Goal: Information Seeking & Learning: Check status

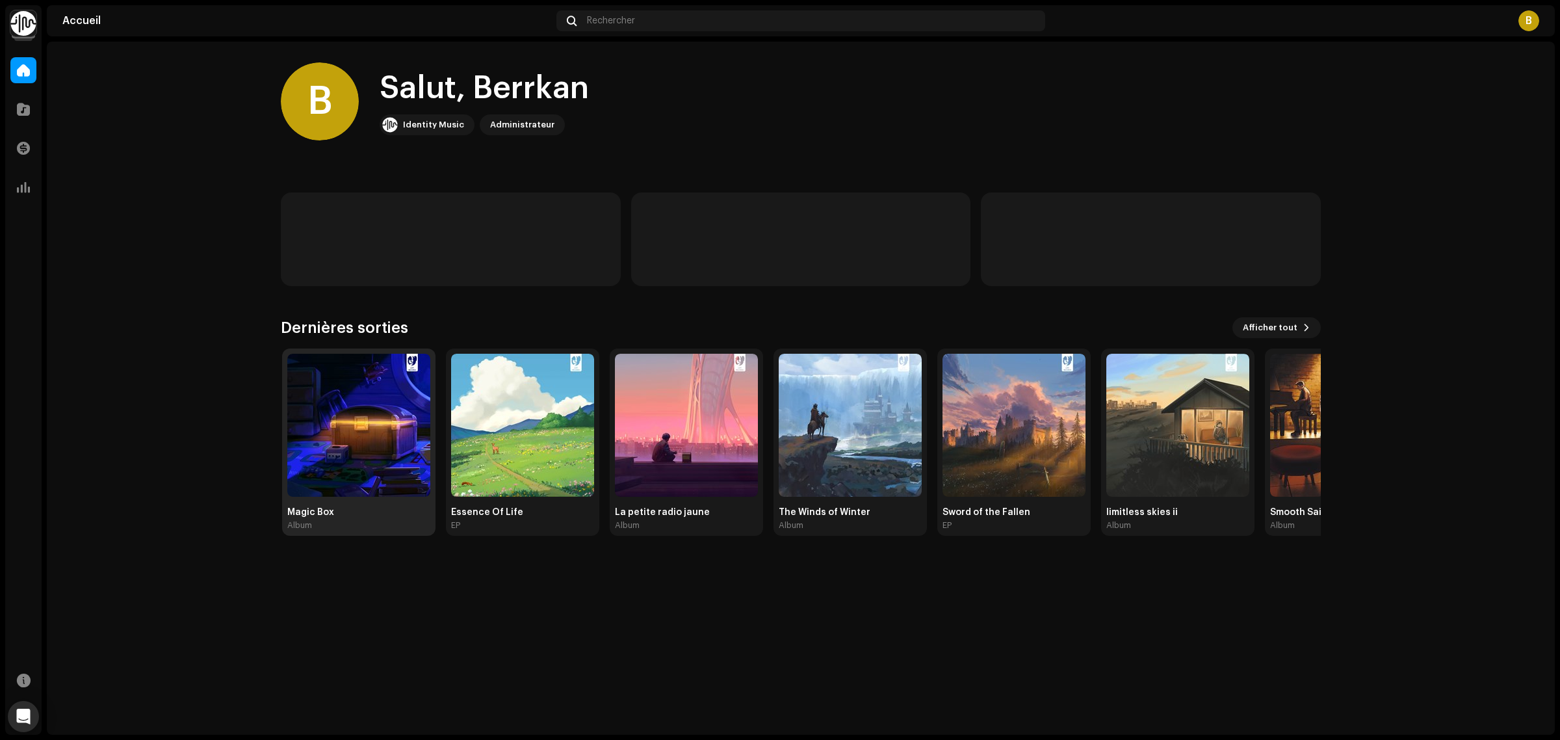
click at [357, 473] on img at bounding box center [358, 425] width 143 height 143
click at [322, 509] on div "Magic Box" at bounding box center [357, 512] width 143 height 10
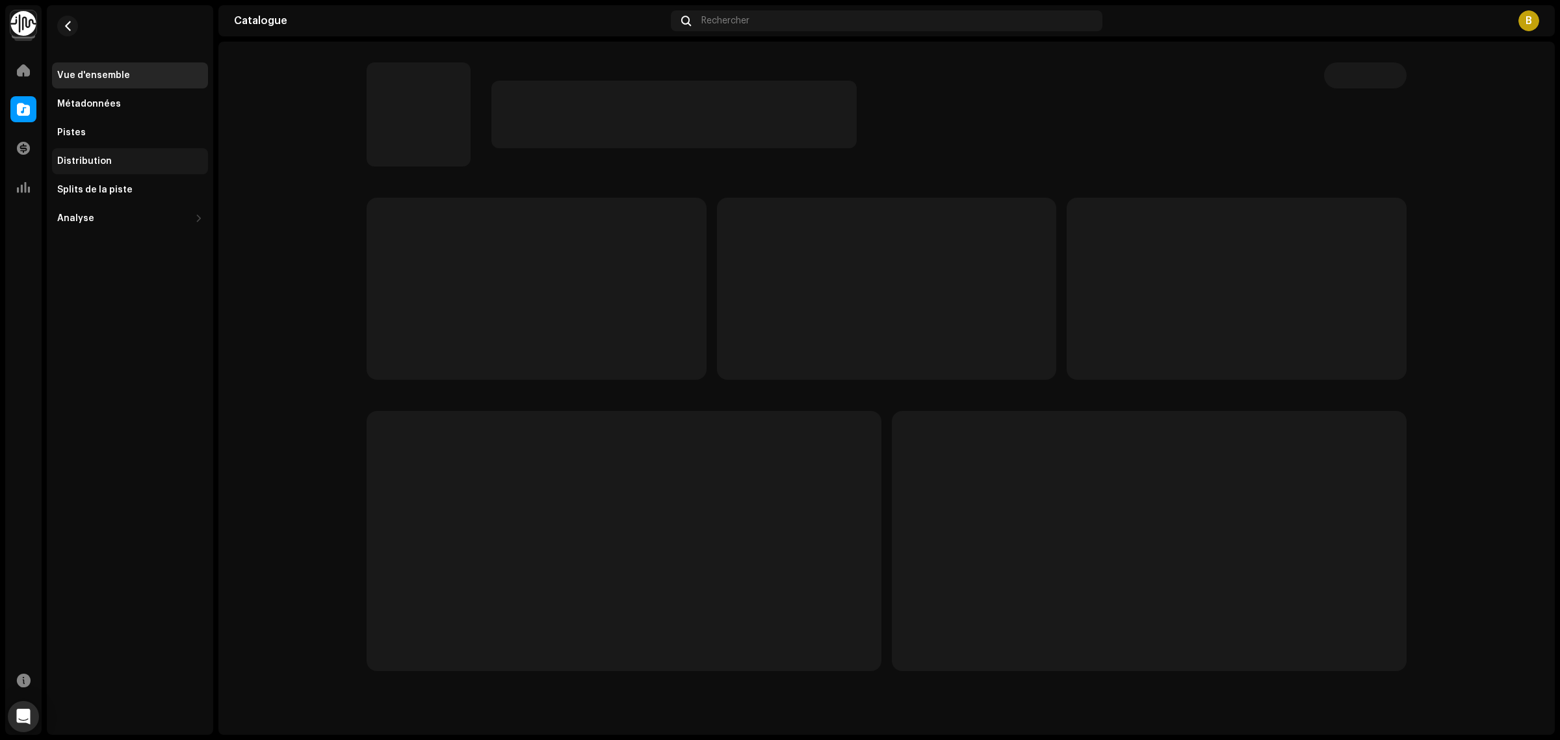
click at [90, 159] on div "Distribution" at bounding box center [84, 161] width 55 height 10
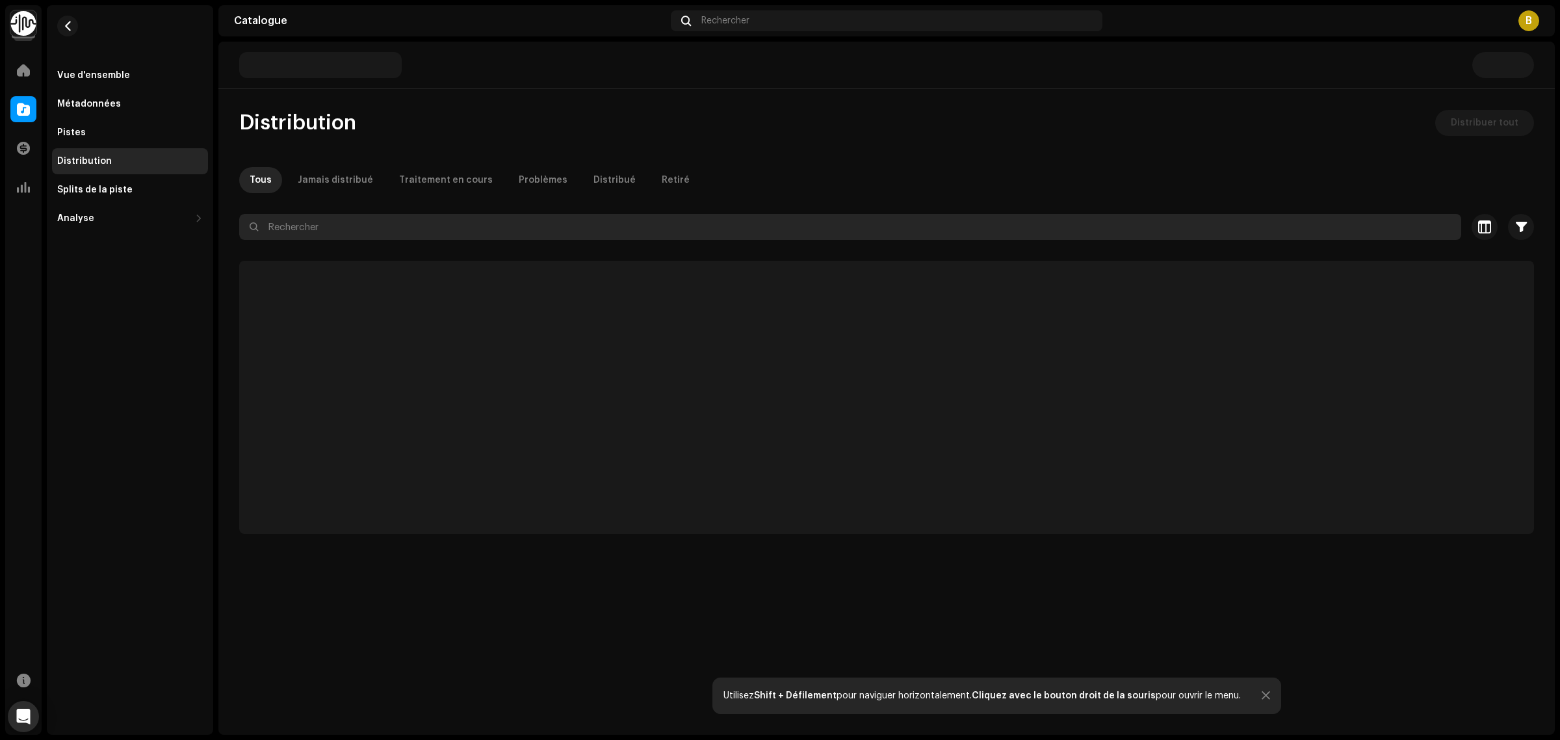
click at [319, 231] on input "text" at bounding box center [850, 227] width 1222 height 26
type input "qobuz"
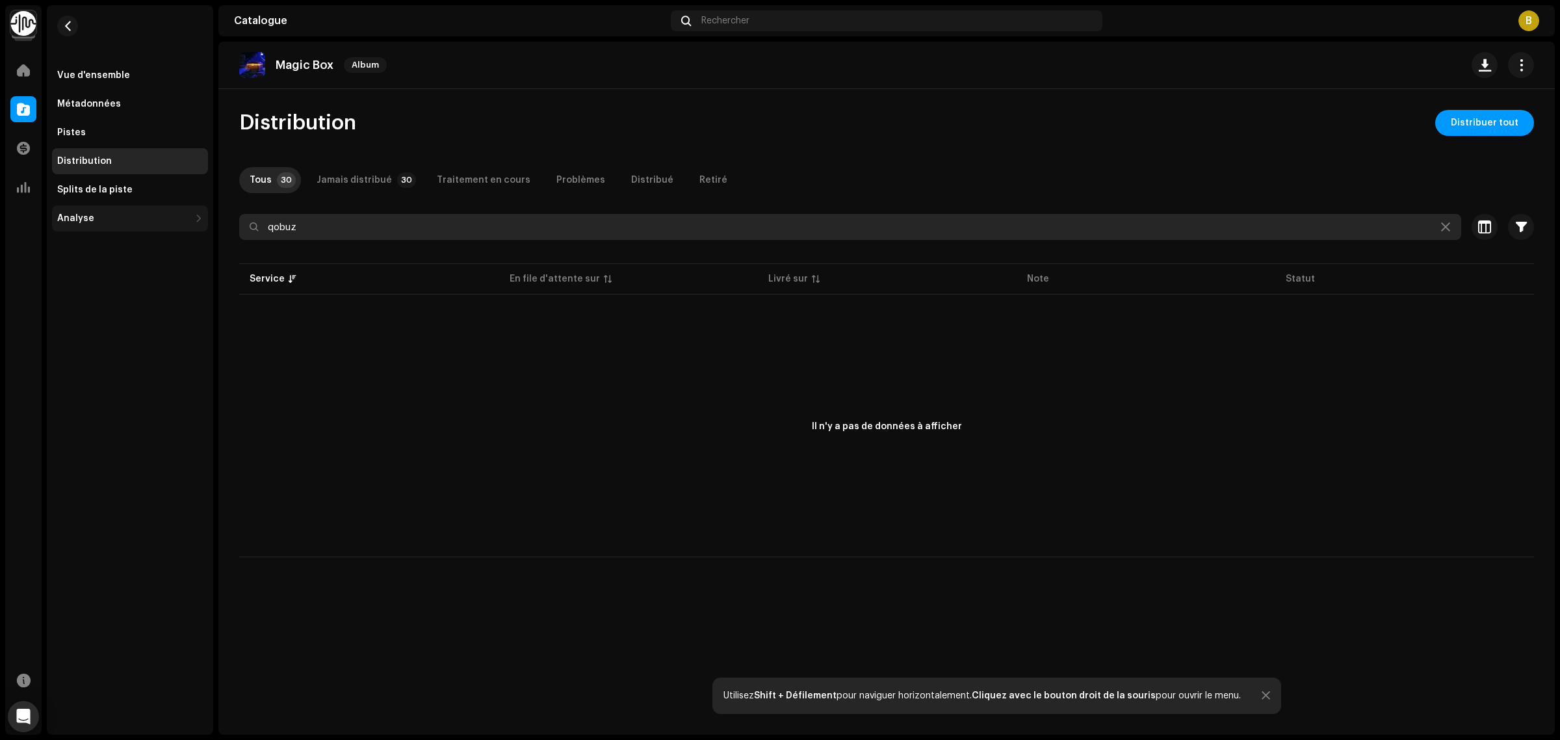
drag, startPoint x: 337, startPoint y: 227, endPoint x: 92, endPoint y: 222, distance: 244.5
click at [94, 224] on div "Lo-fi Records Accueil Catalogue Transactions Analyse Ressources Vue d'ensemble …" at bounding box center [780, 370] width 1560 height 740
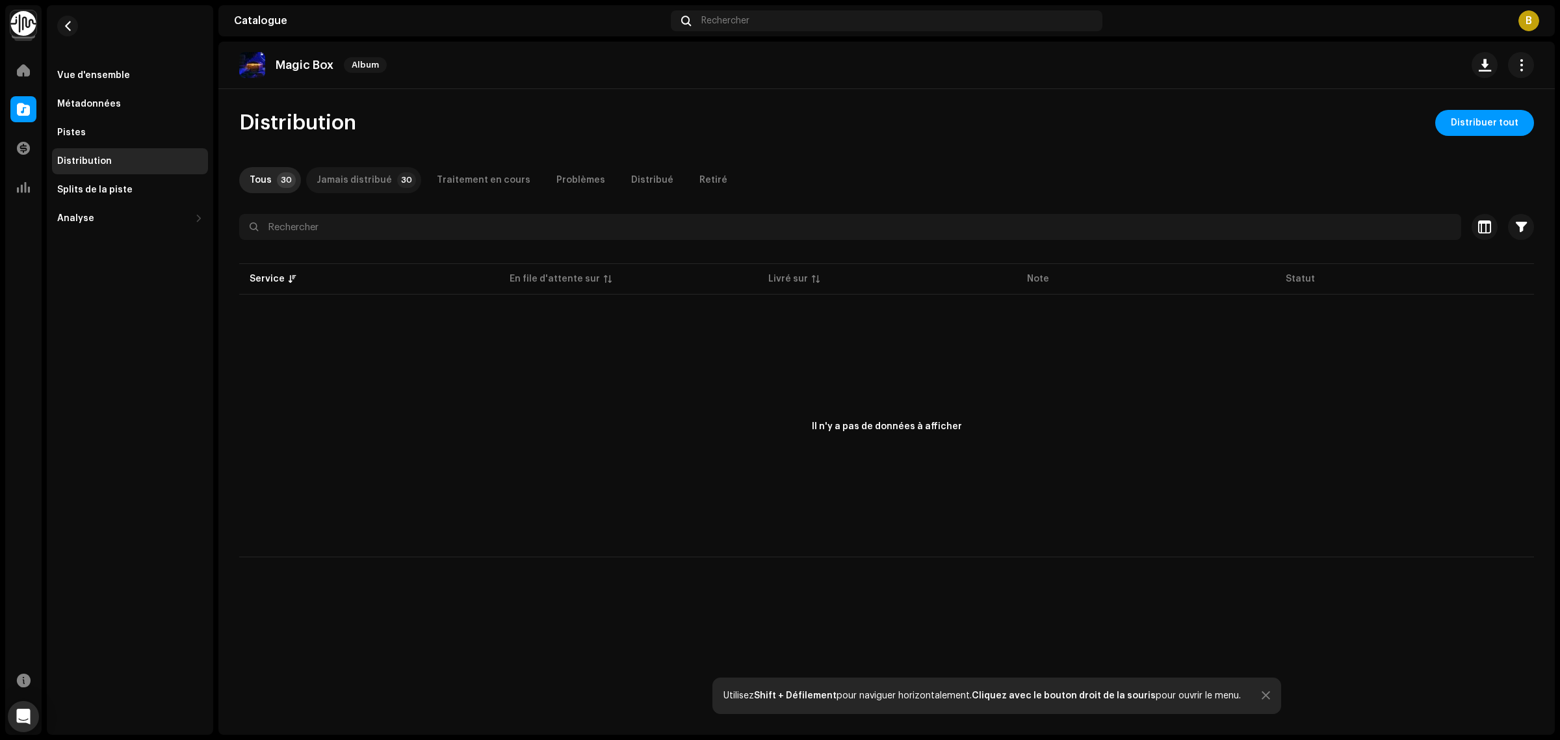
click at [380, 183] on div "Jamais distribué" at bounding box center [354, 180] width 75 height 26
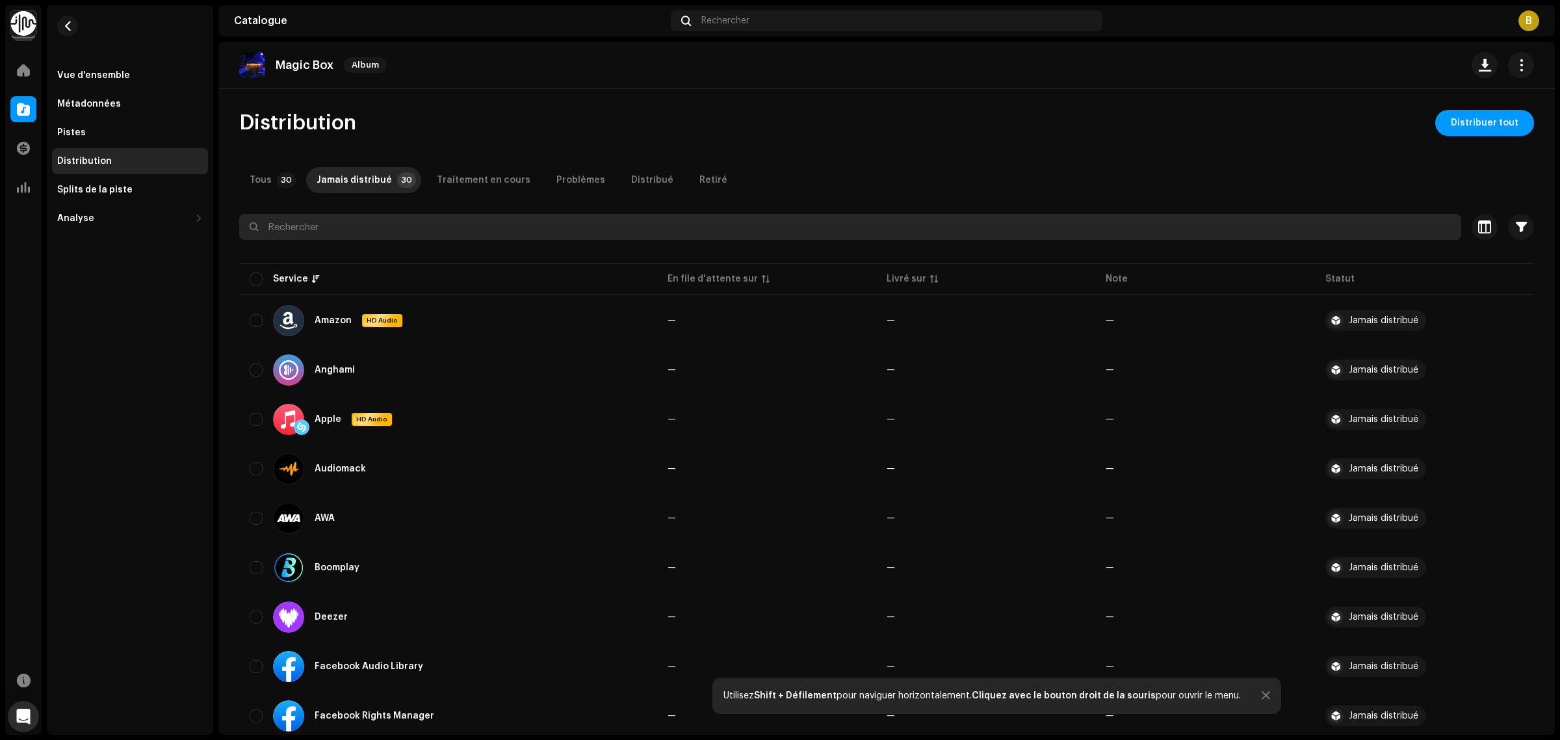
click at [322, 226] on input "text" at bounding box center [850, 227] width 1222 height 26
type input "qobuz"
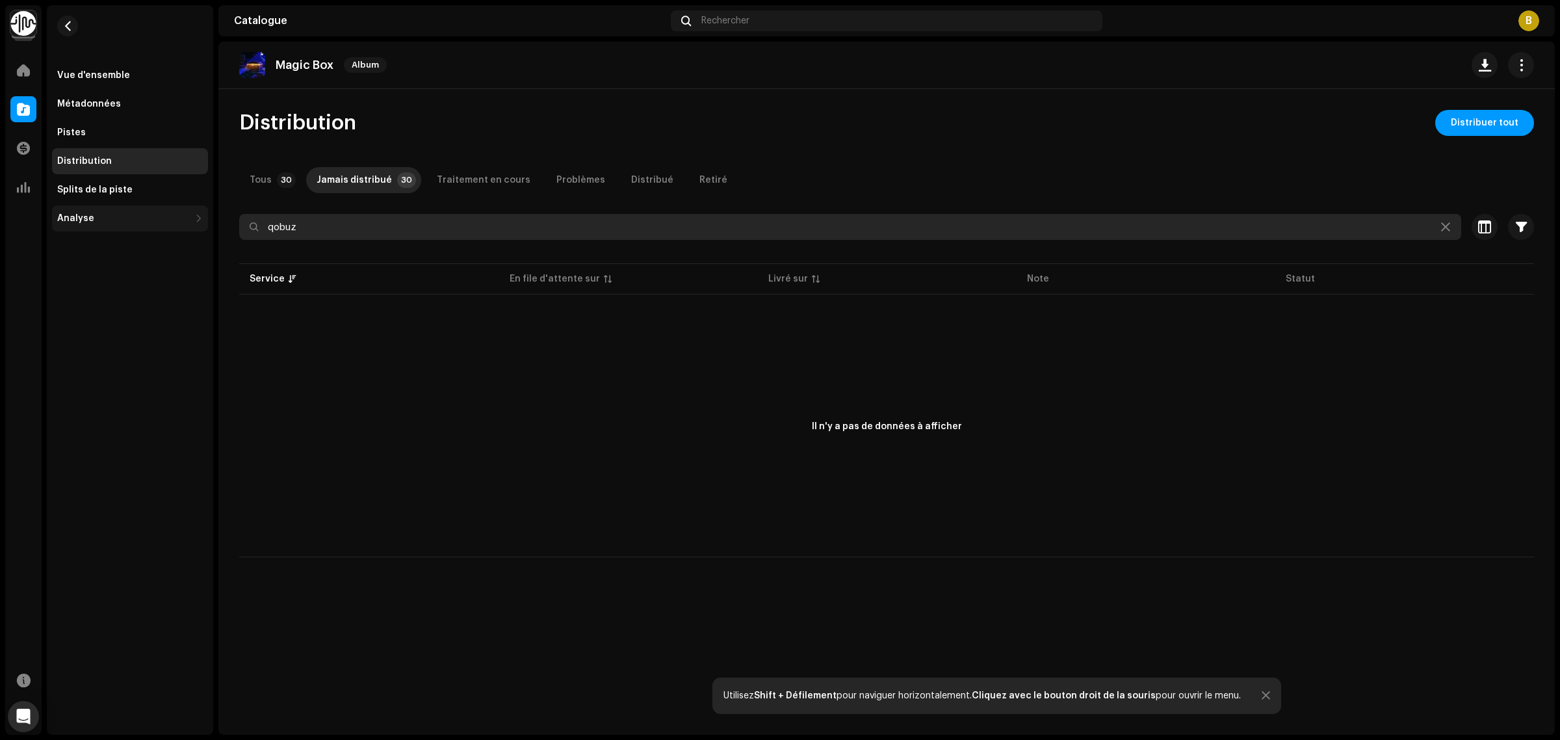
drag, startPoint x: 333, startPoint y: 223, endPoint x: 202, endPoint y: 221, distance: 130.7
click at [214, 222] on div "Lo-fi Records Accueil Catalogue Transactions Analyse Ressources Vue d'ensemble …" at bounding box center [780, 370] width 1560 height 740
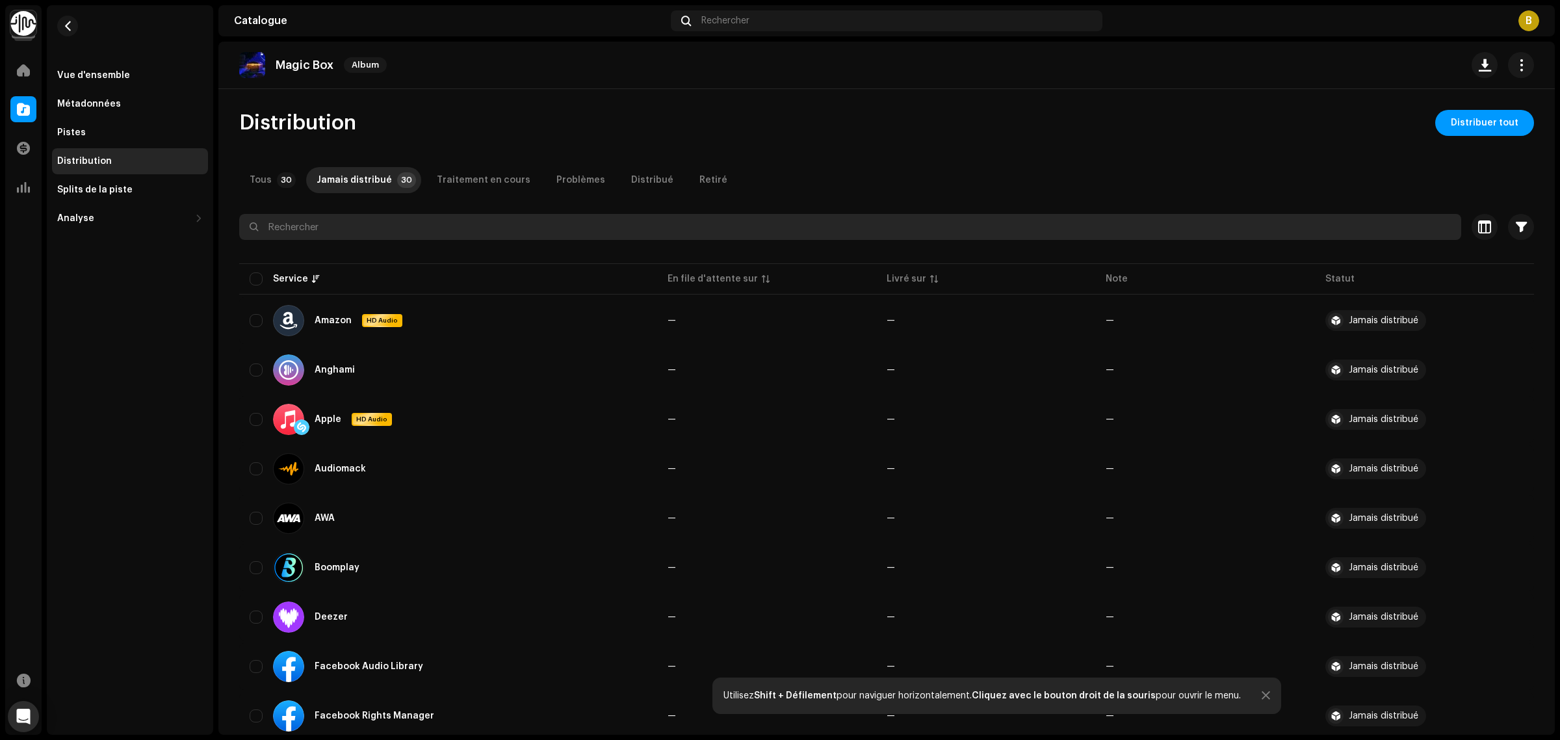
click at [296, 229] on input "text" at bounding box center [850, 227] width 1222 height 26
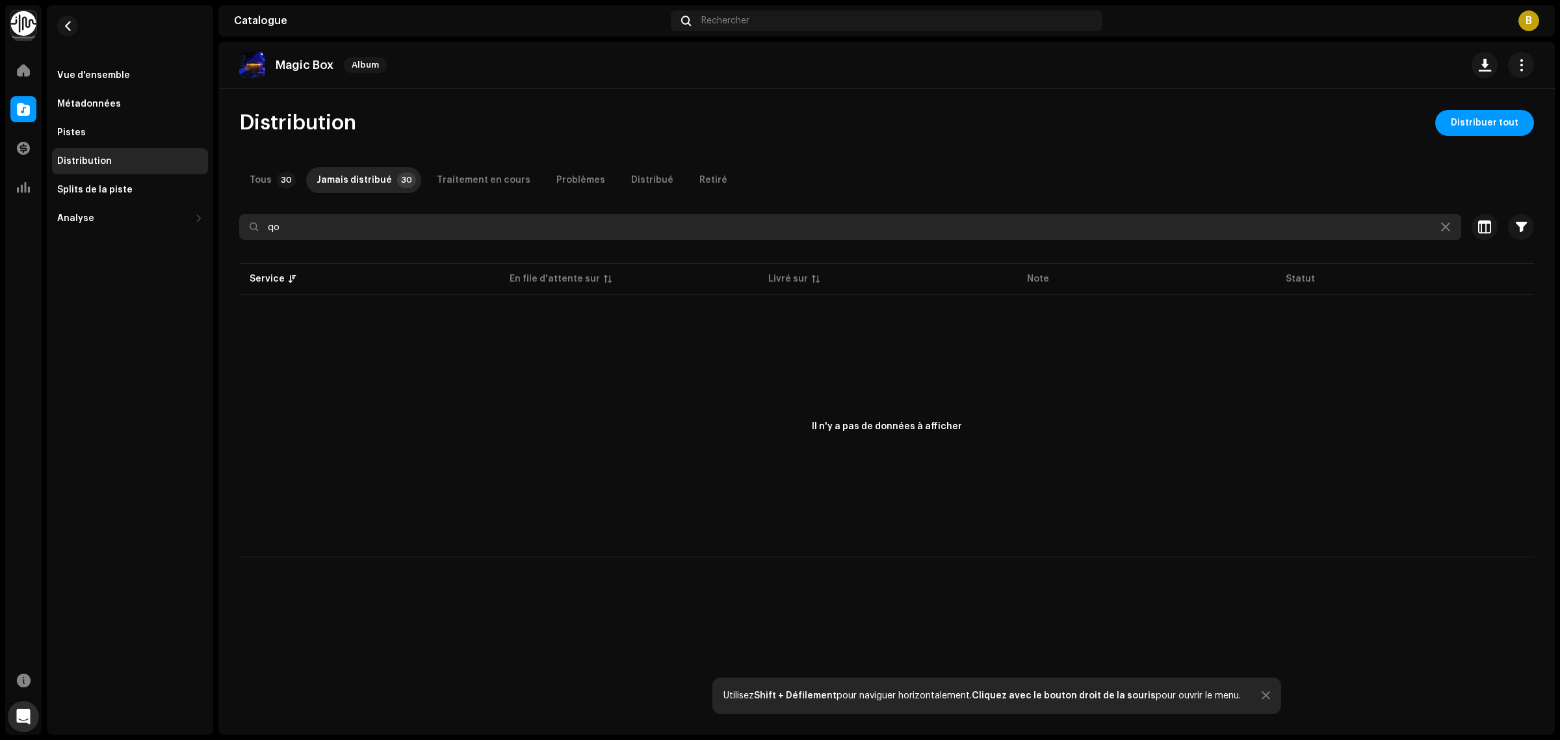
type input "q"
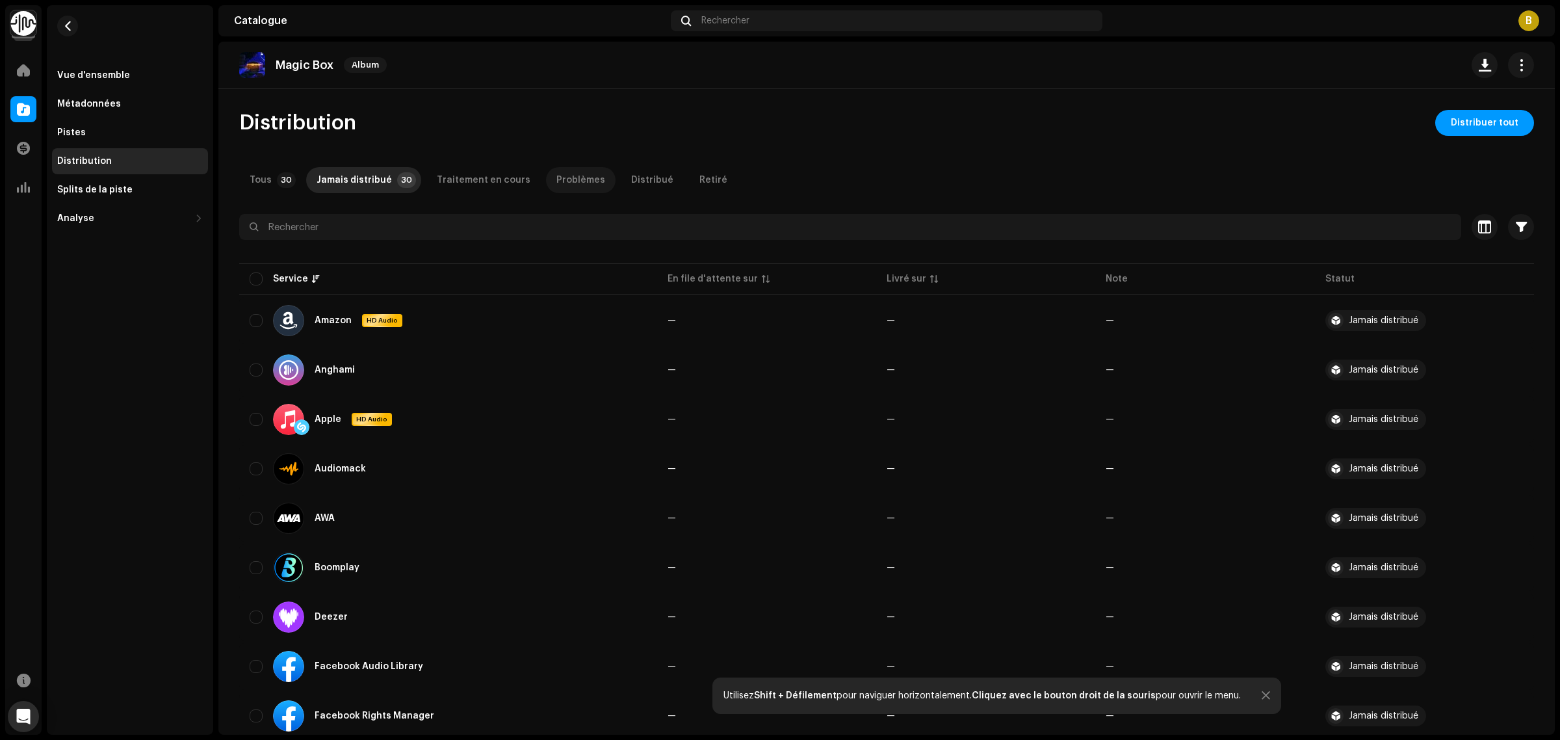
click at [556, 185] on div "Problèmes" at bounding box center [580, 180] width 49 height 26
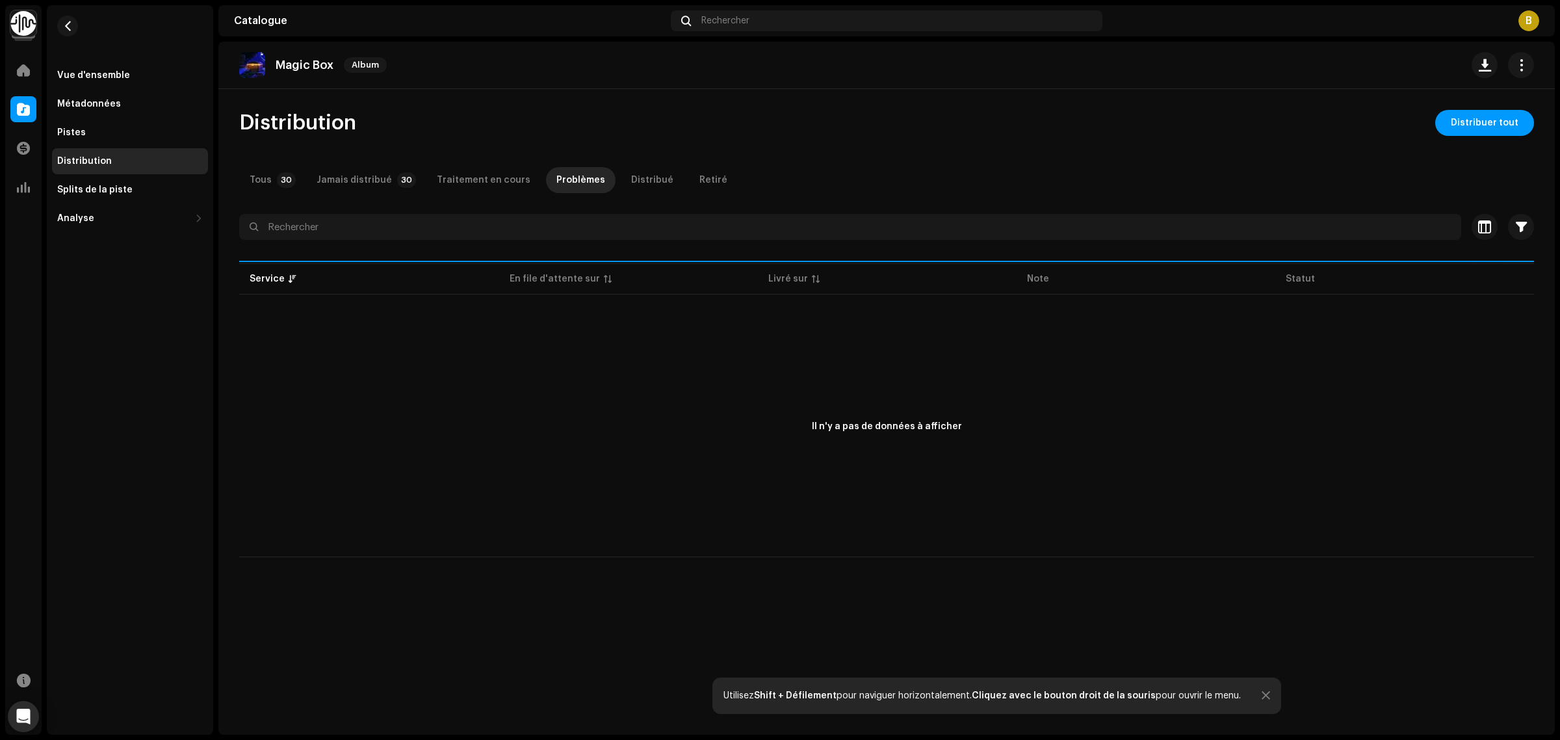
click at [465, 185] on div "Traitement en cours" at bounding box center [484, 180] width 94 height 26
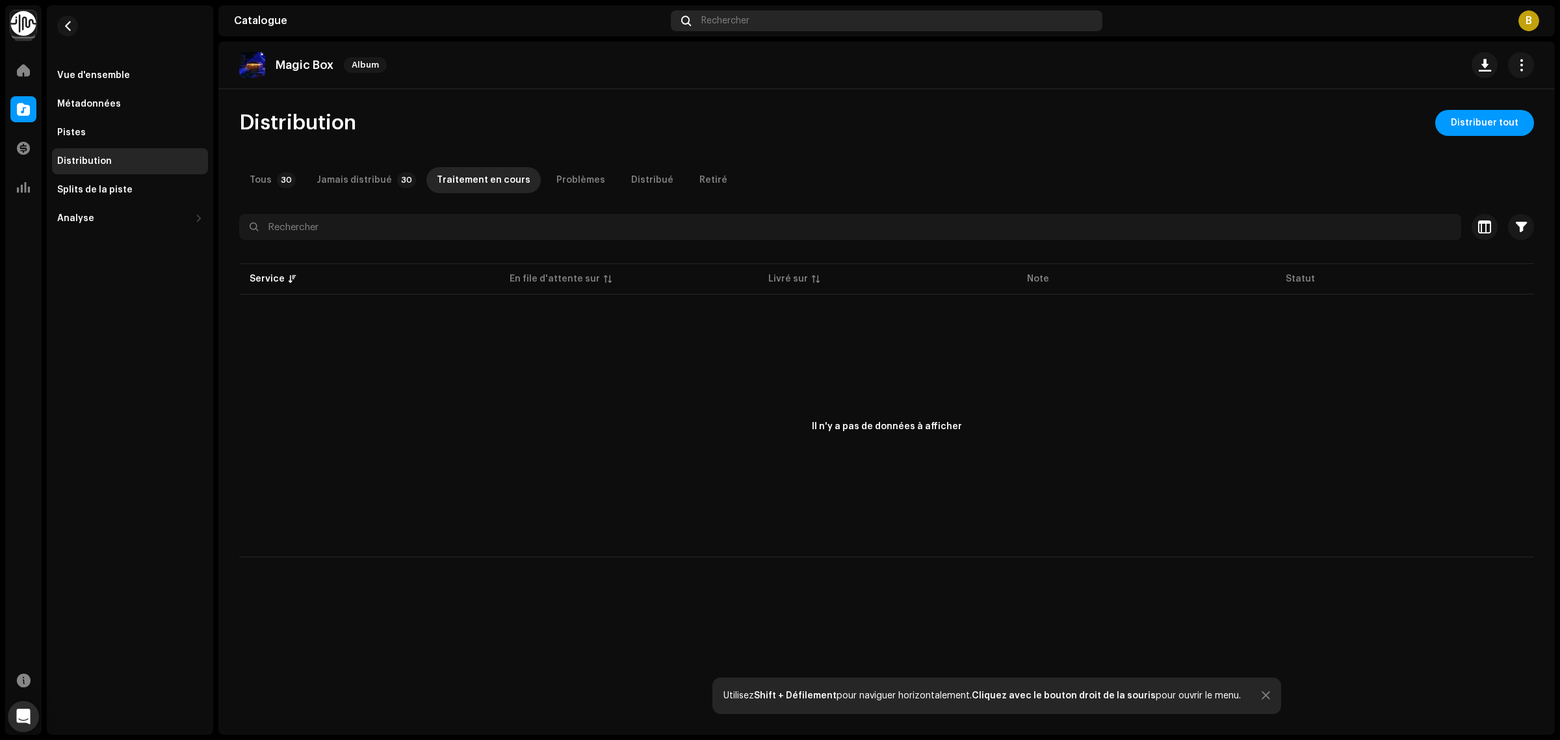
click at [742, 16] on span "Rechercher" at bounding box center [725, 21] width 48 height 10
click at [265, 183] on div "Tous" at bounding box center [261, 180] width 22 height 26
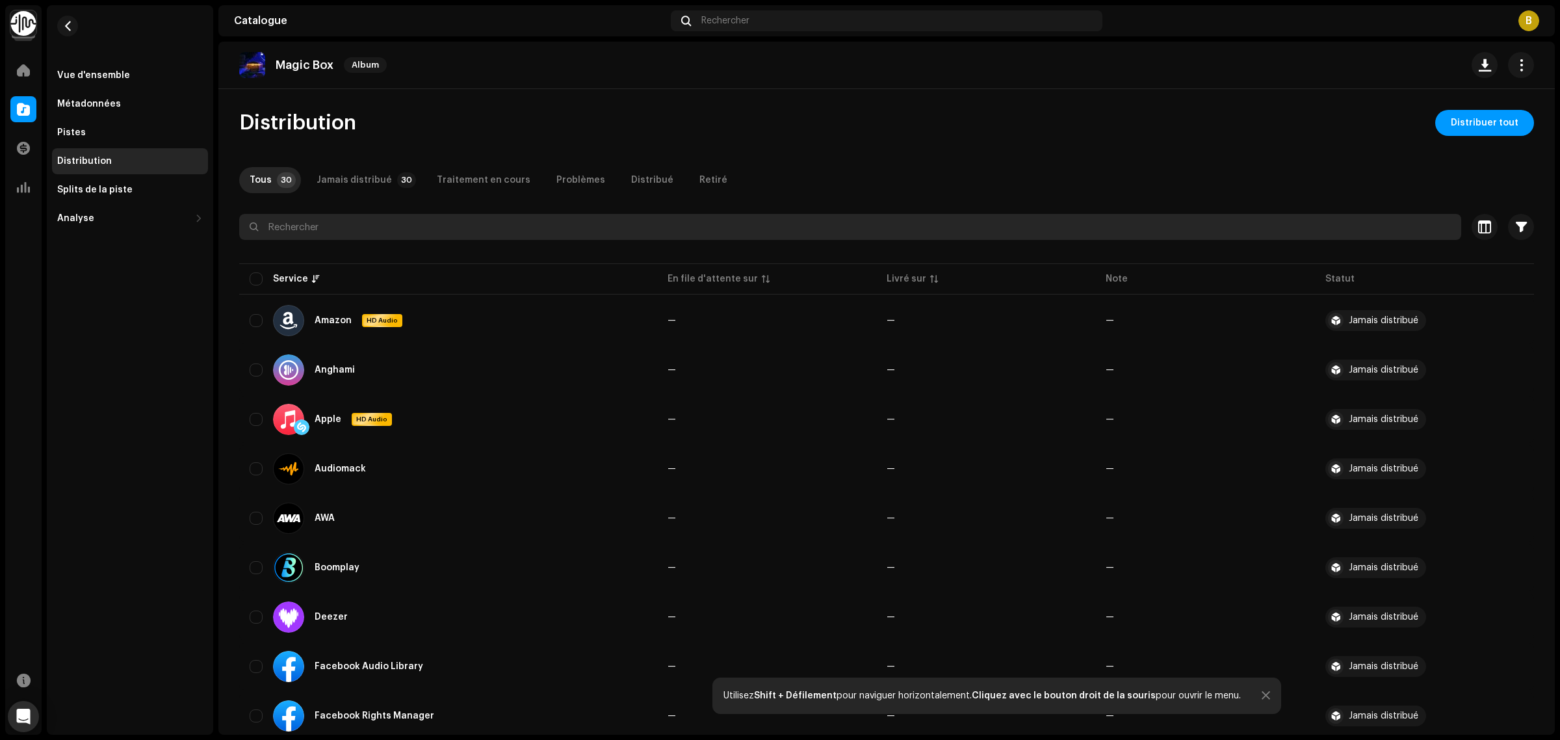
click at [290, 231] on input "text" at bounding box center [850, 227] width 1222 height 26
click at [302, 216] on input "text" at bounding box center [850, 227] width 1222 height 26
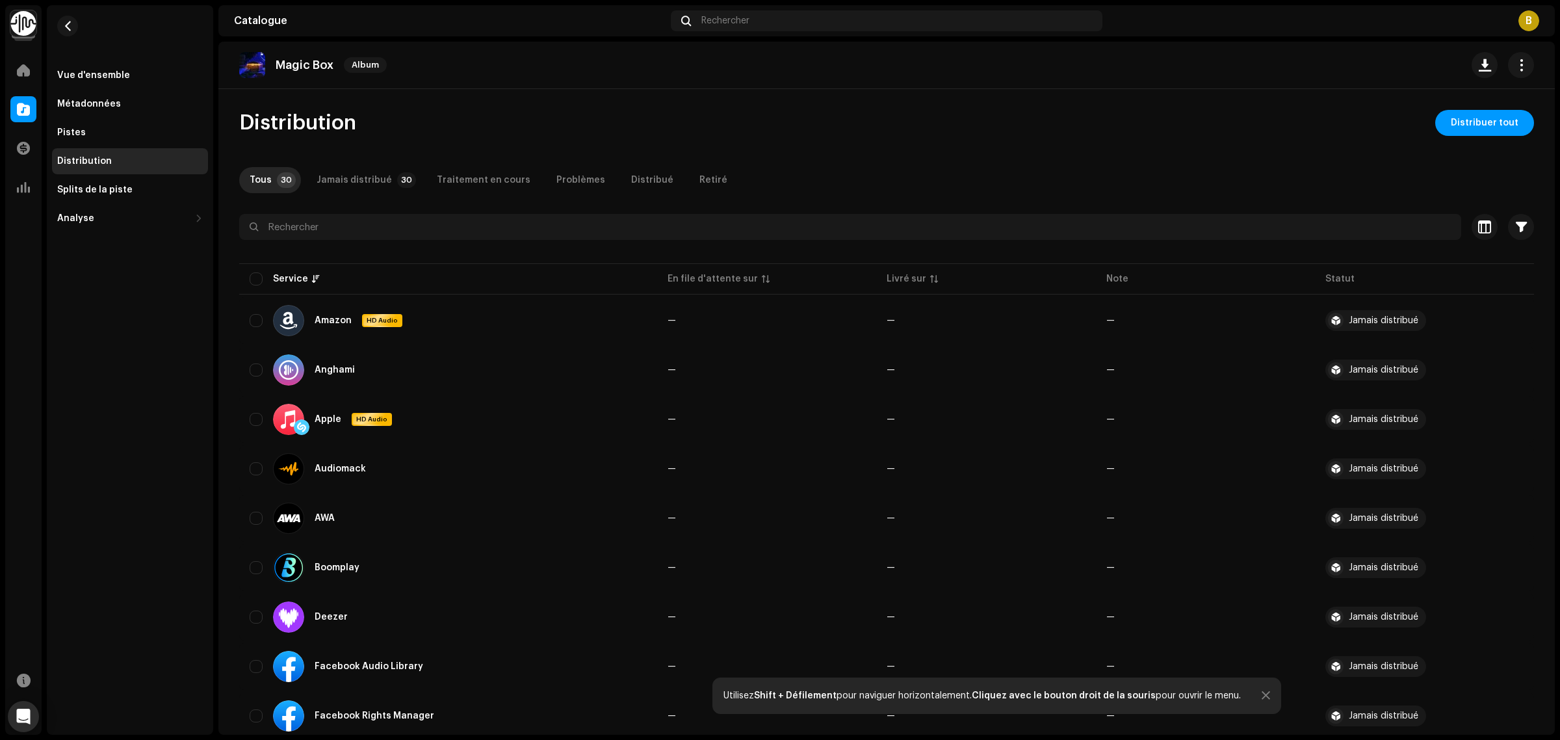
drag, startPoint x: 775, startPoint y: 62, endPoint x: 793, endPoint y: 69, distance: 19.6
click at [775, 62] on div "Magic Box Album" at bounding box center [886, 65] width 1295 height 26
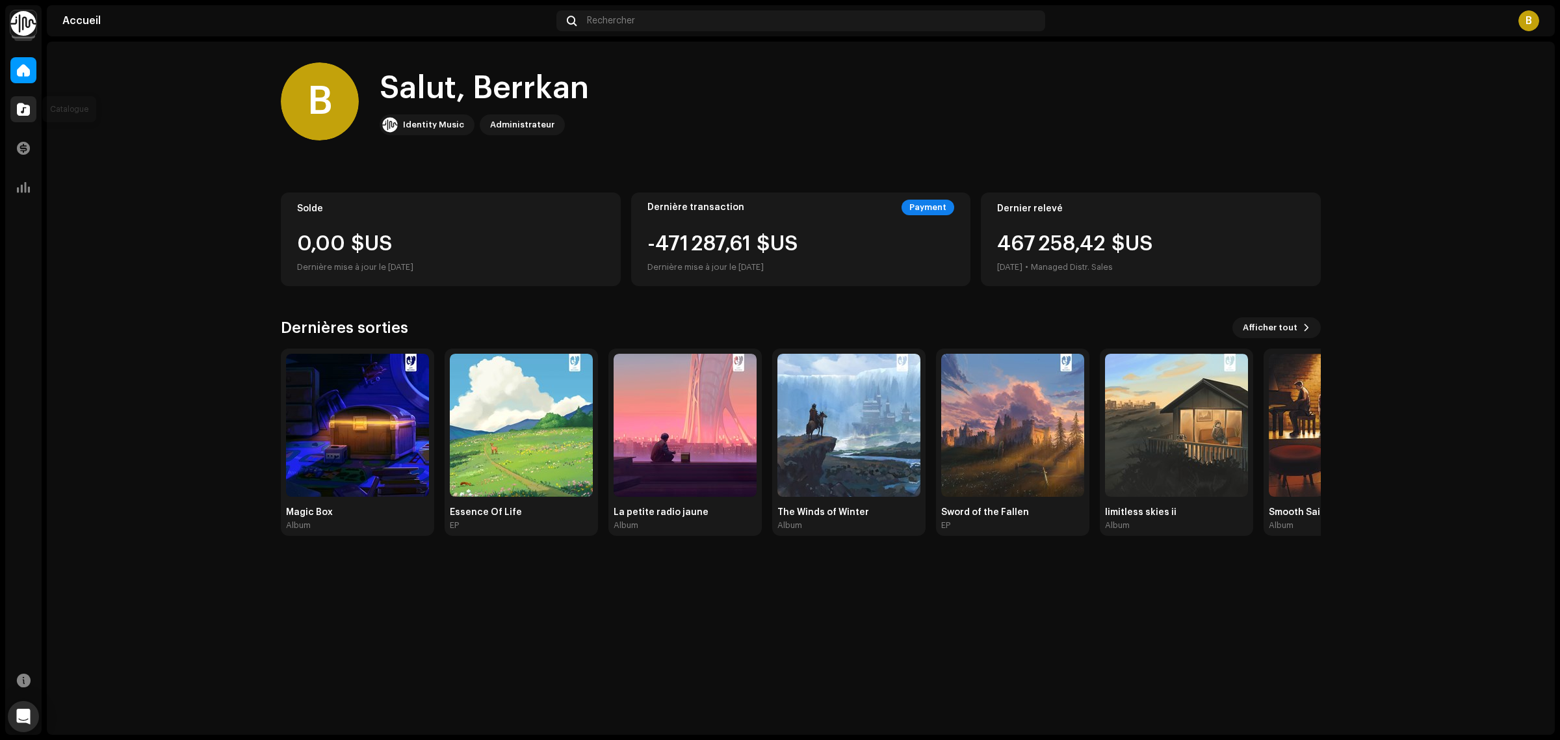
click at [23, 106] on span at bounding box center [23, 109] width 13 height 10
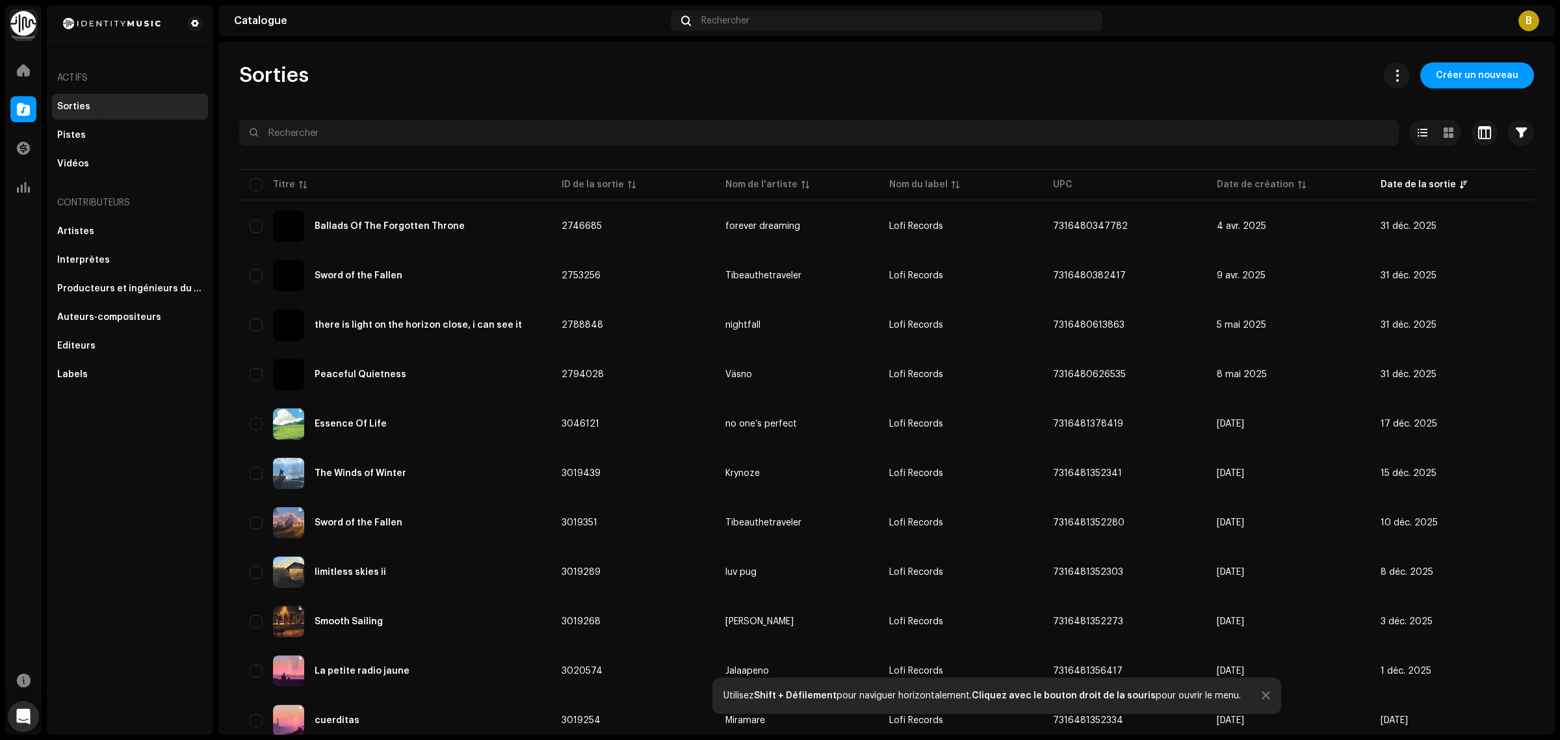
click at [16, 75] on div at bounding box center [23, 70] width 26 height 26
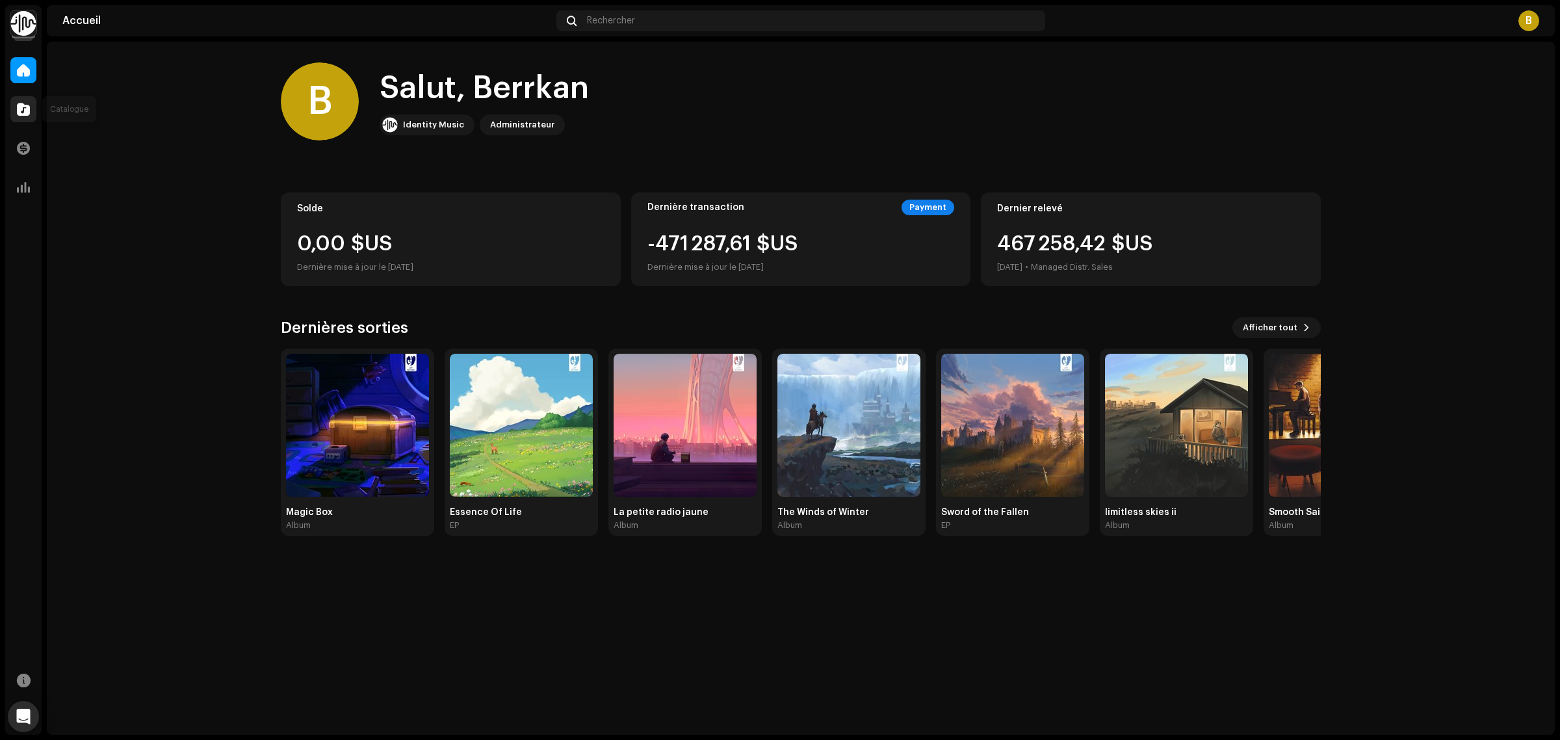
click at [18, 101] on div at bounding box center [23, 109] width 26 height 26
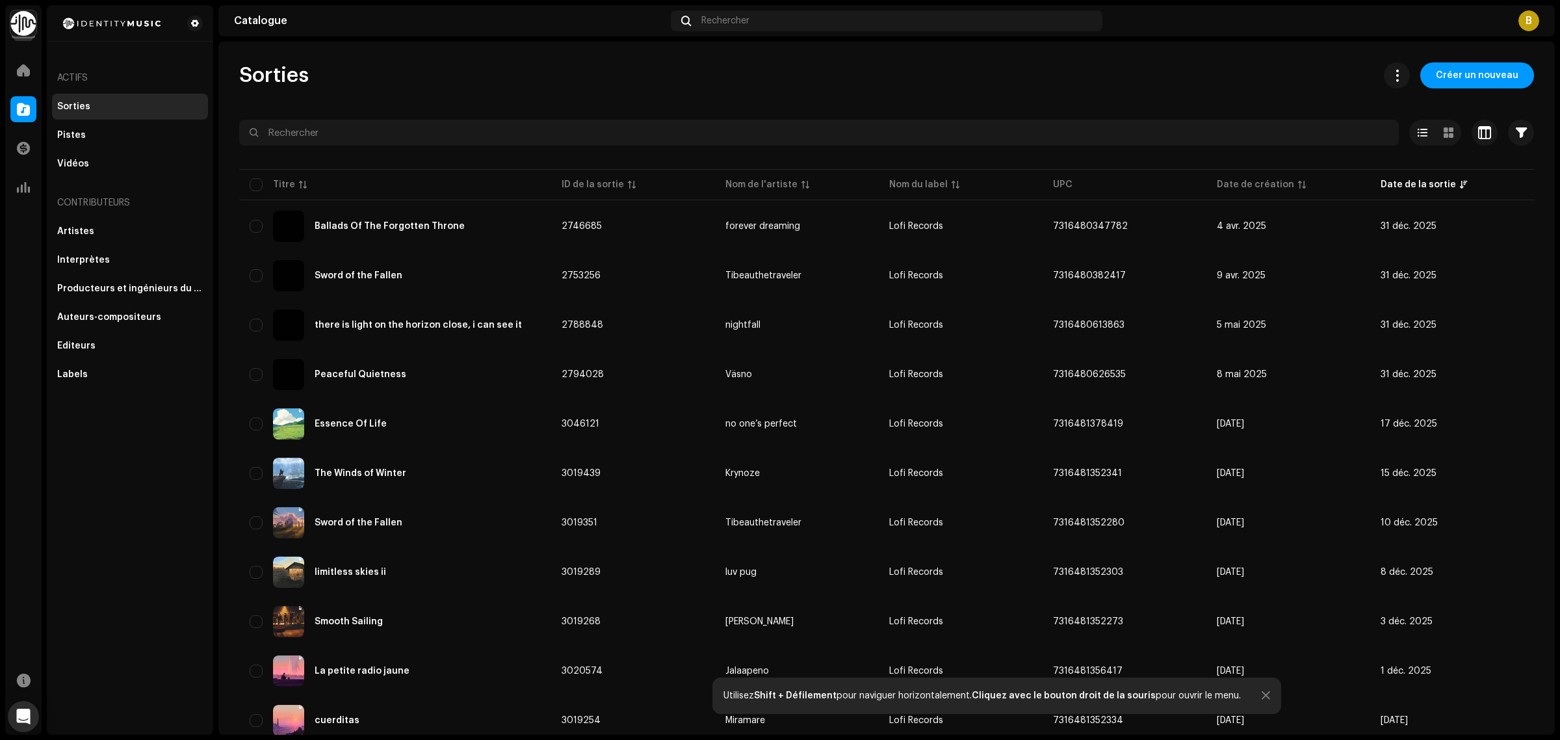
click at [1527, 30] on div "B" at bounding box center [1528, 20] width 21 height 21
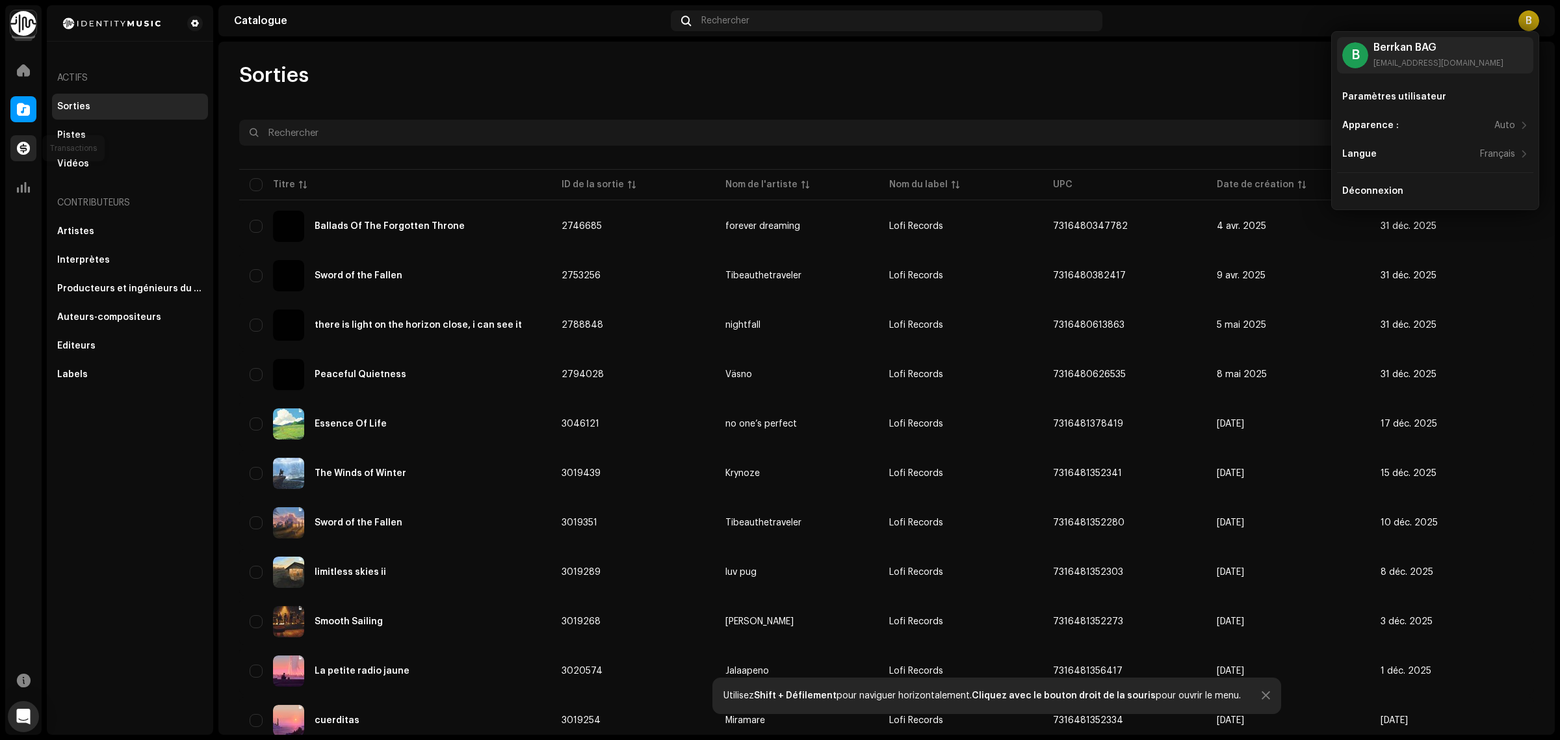
click at [29, 153] on span at bounding box center [23, 148] width 13 height 10
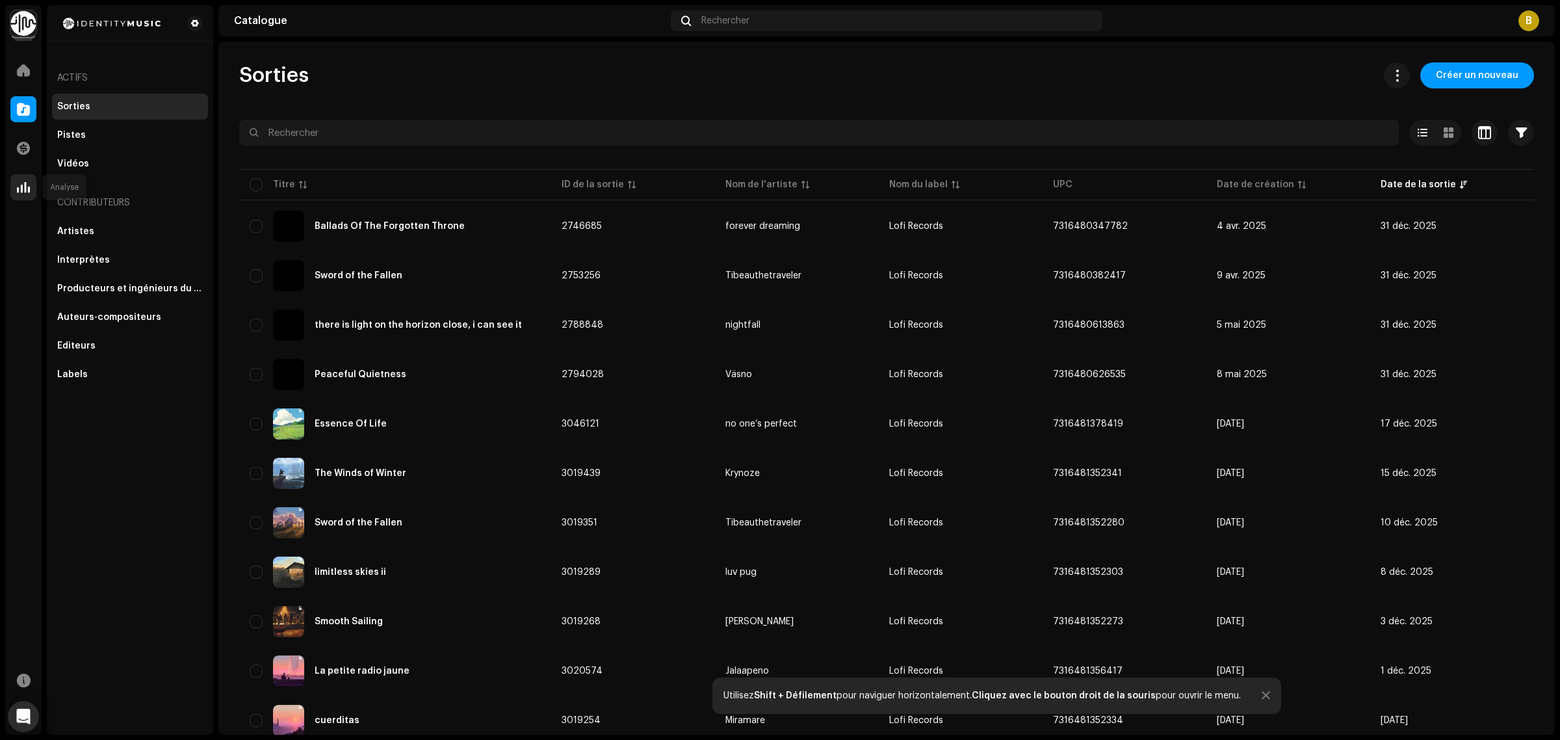
click at [27, 182] on span at bounding box center [23, 187] width 13 height 10
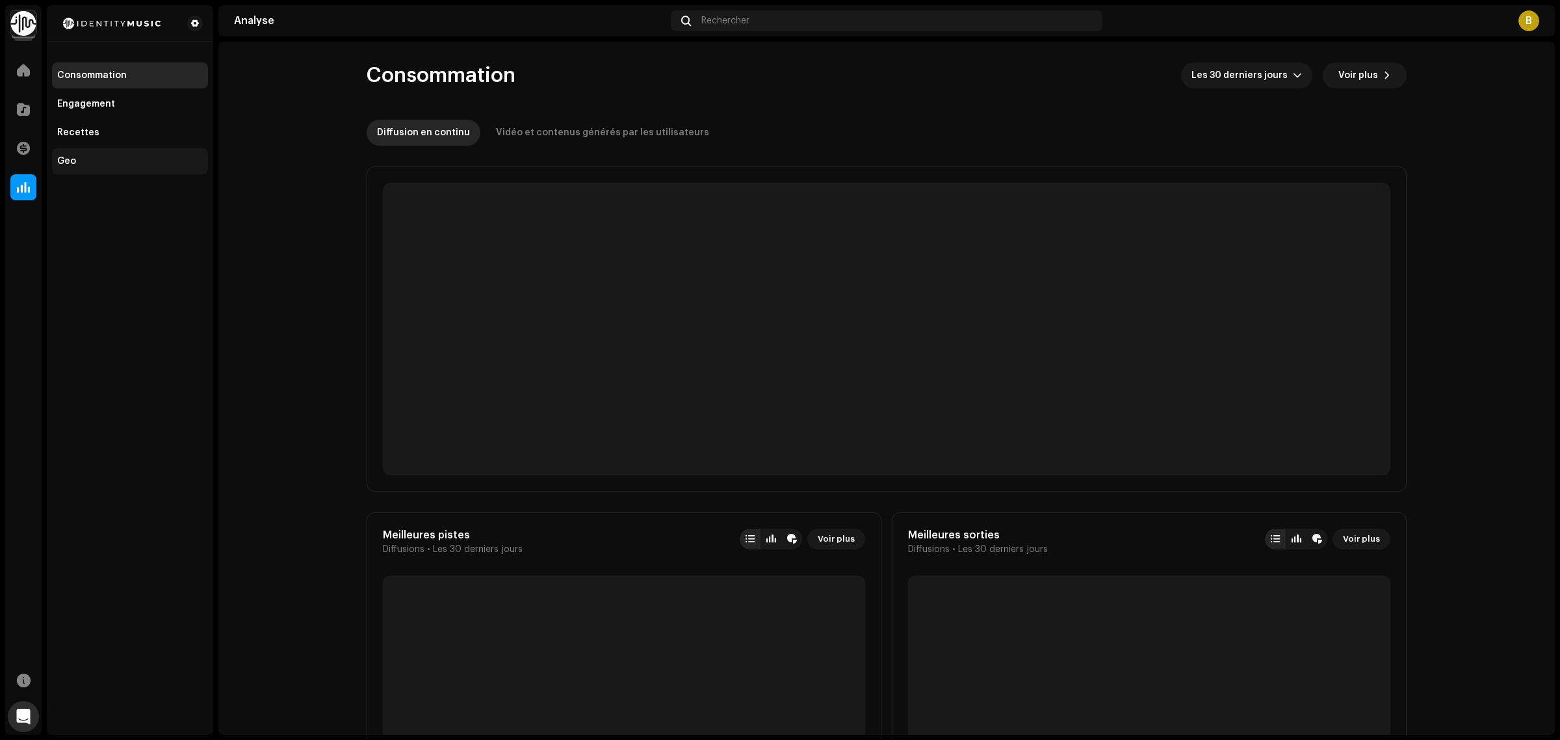
click at [78, 171] on div "Geo" at bounding box center [130, 161] width 156 height 26
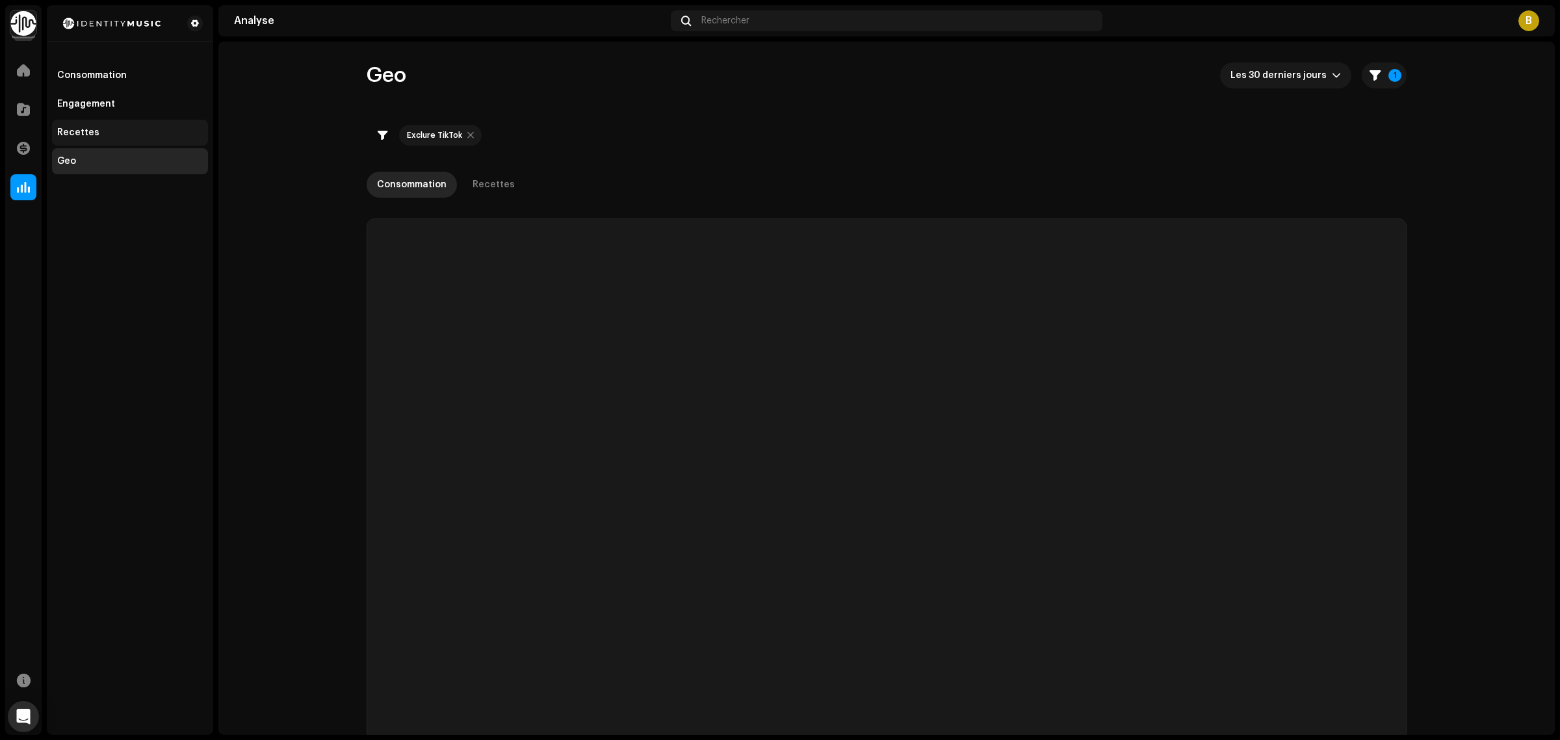
checkbox input "true"
click at [82, 135] on div "Recettes" at bounding box center [78, 132] width 42 height 10
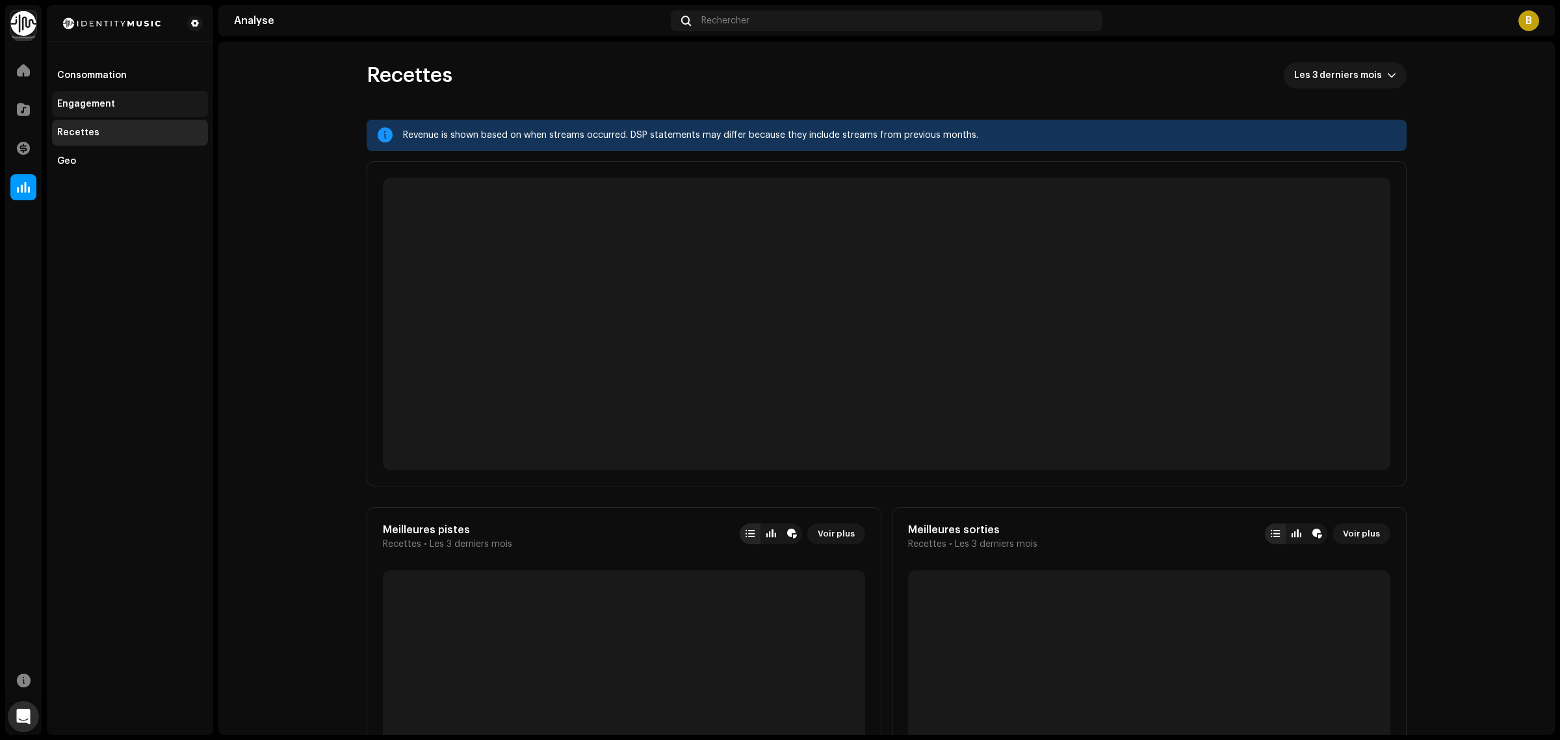
click at [85, 112] on div "Engagement" at bounding box center [130, 104] width 156 height 26
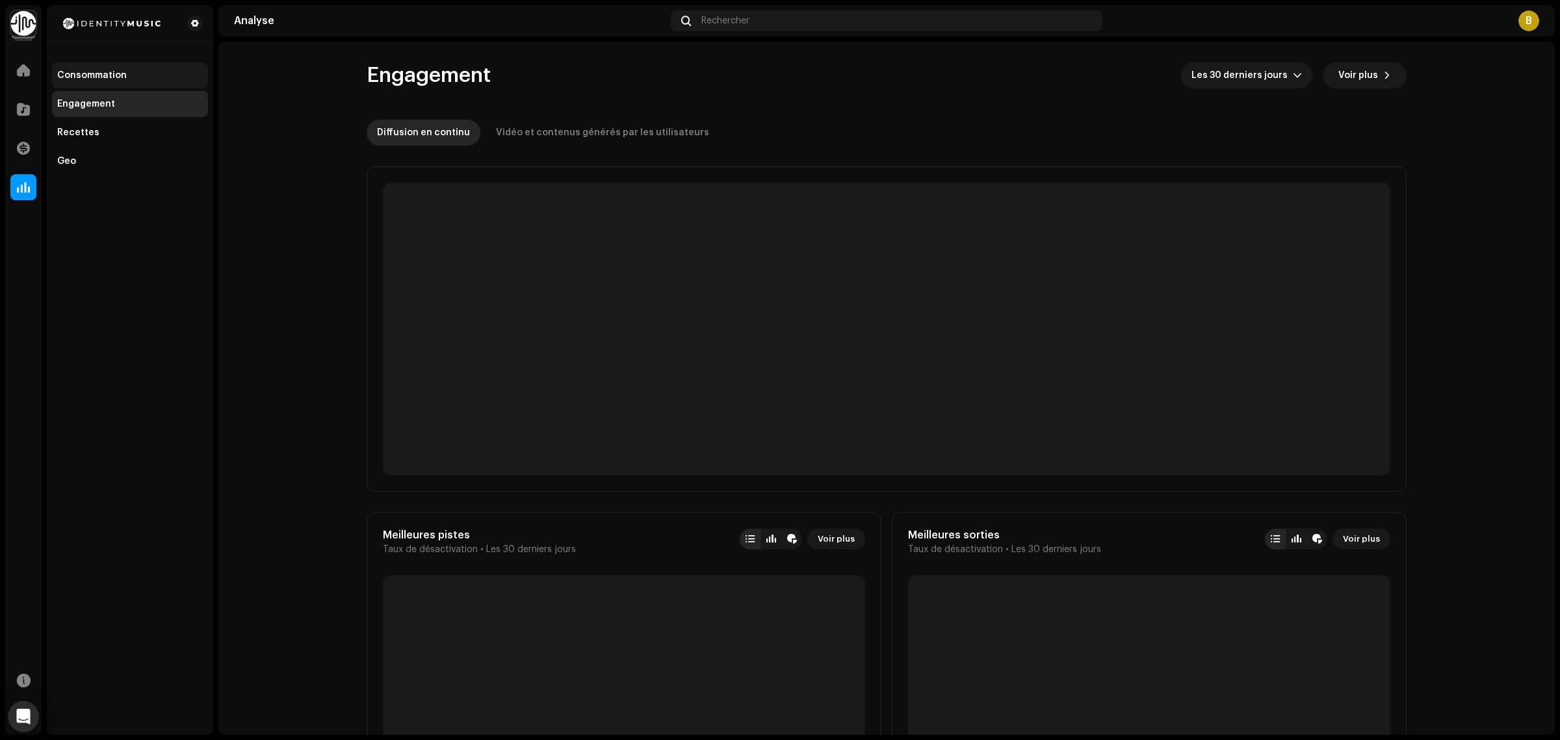
click at [96, 80] on div "Consommation" at bounding box center [92, 75] width 70 height 10
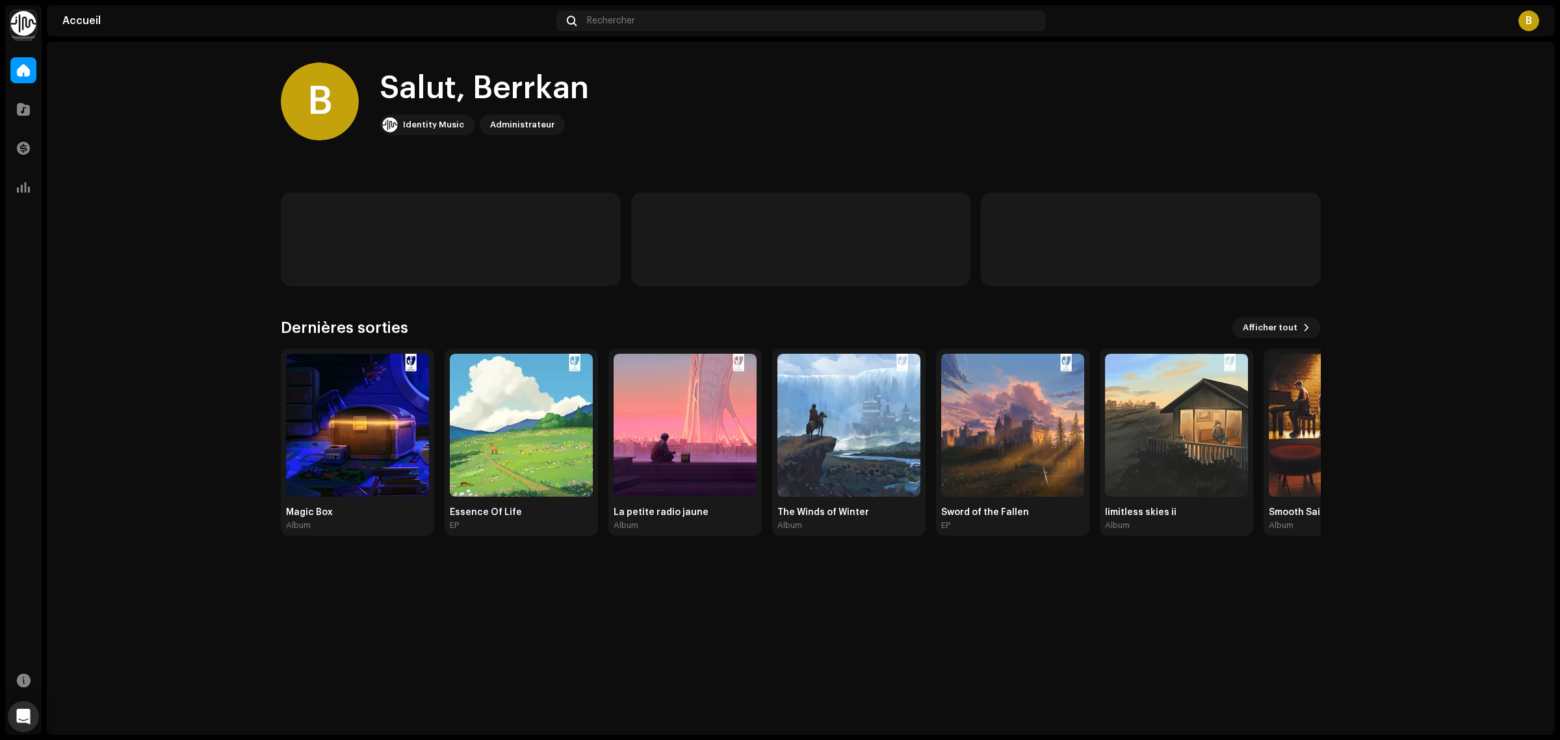
click at [16, 27] on img at bounding box center [23, 23] width 26 height 26
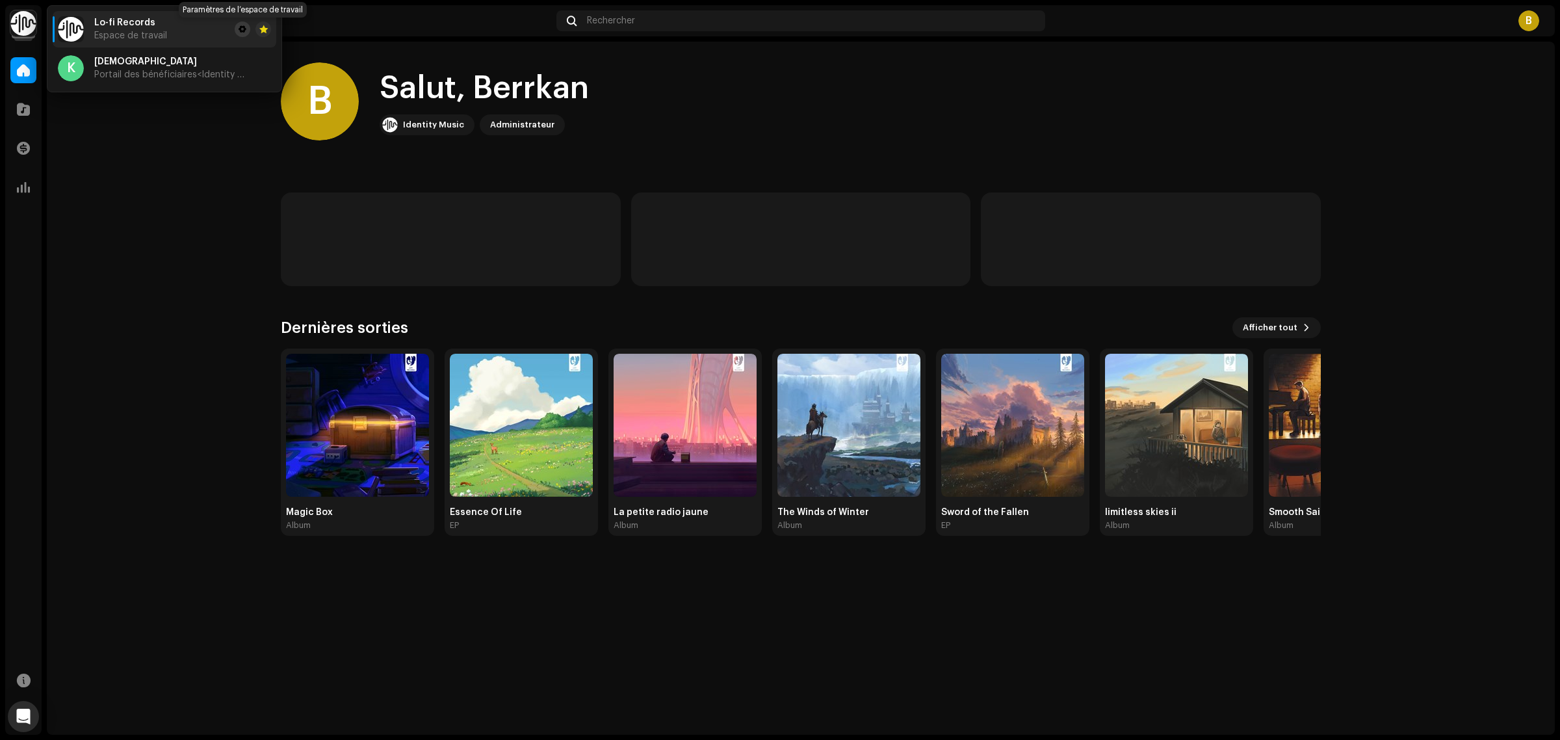
click at [240, 31] on span at bounding box center [243, 29] width 8 height 10
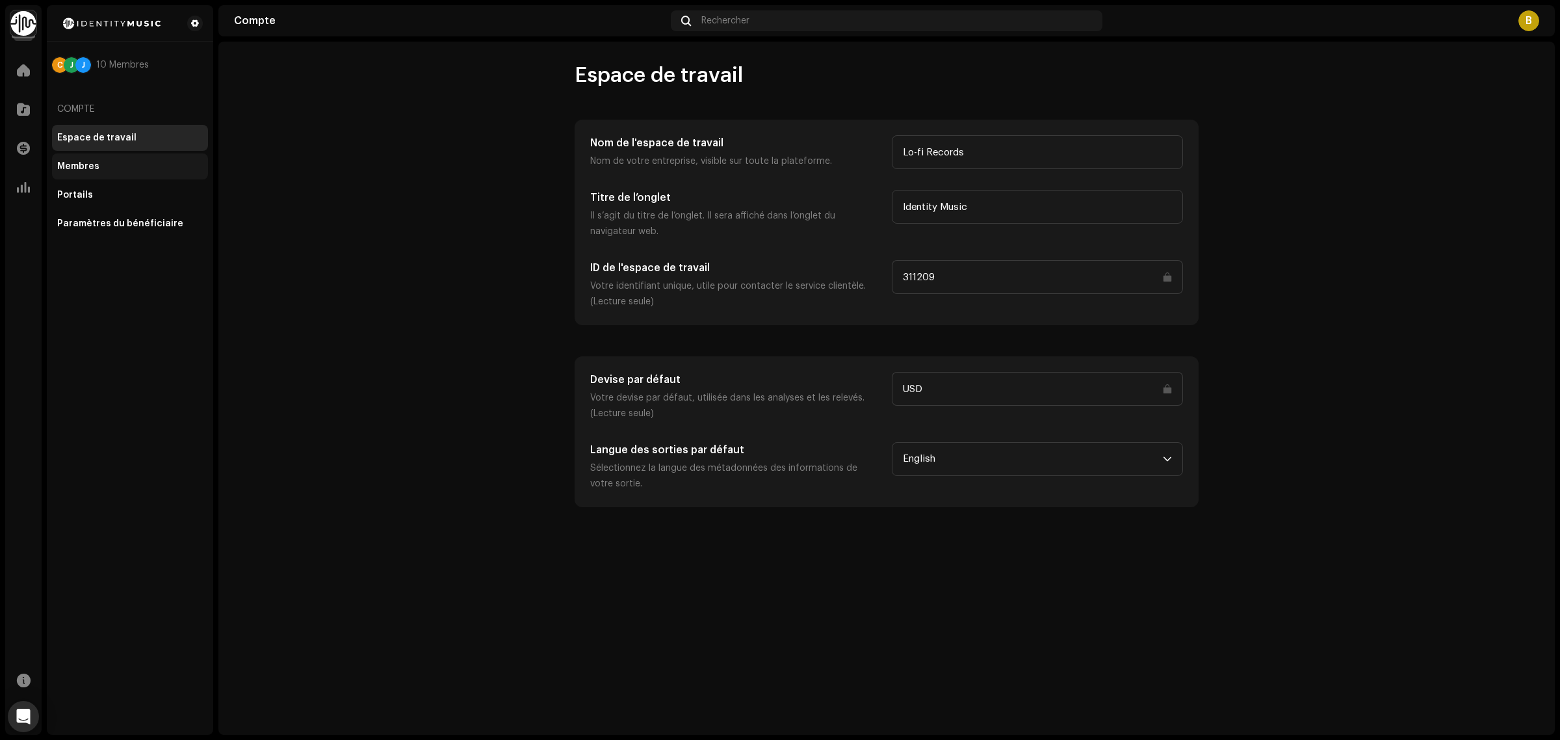
click at [153, 173] on div "Membres" at bounding box center [130, 166] width 156 height 26
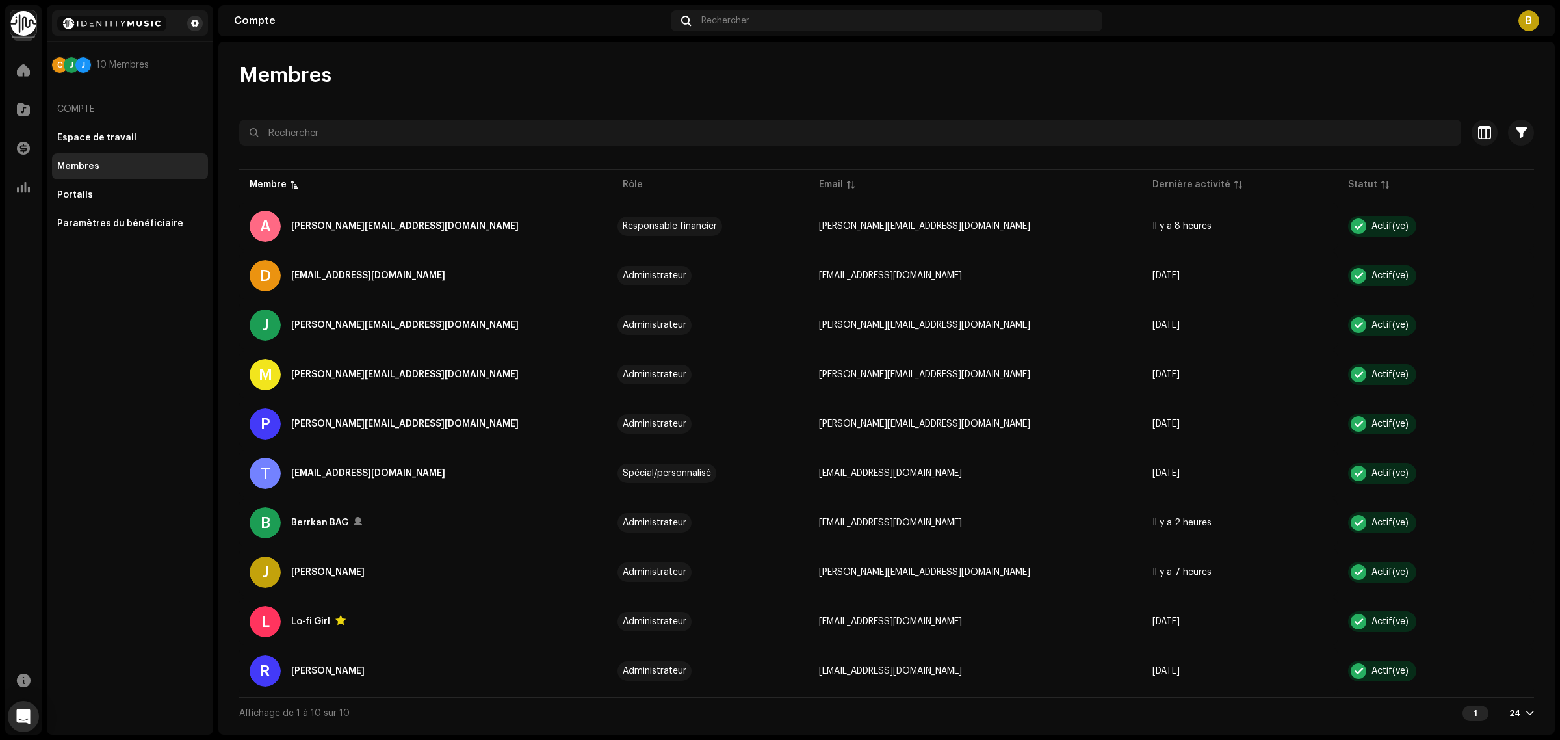
click at [193, 23] on span at bounding box center [195, 23] width 8 height 10
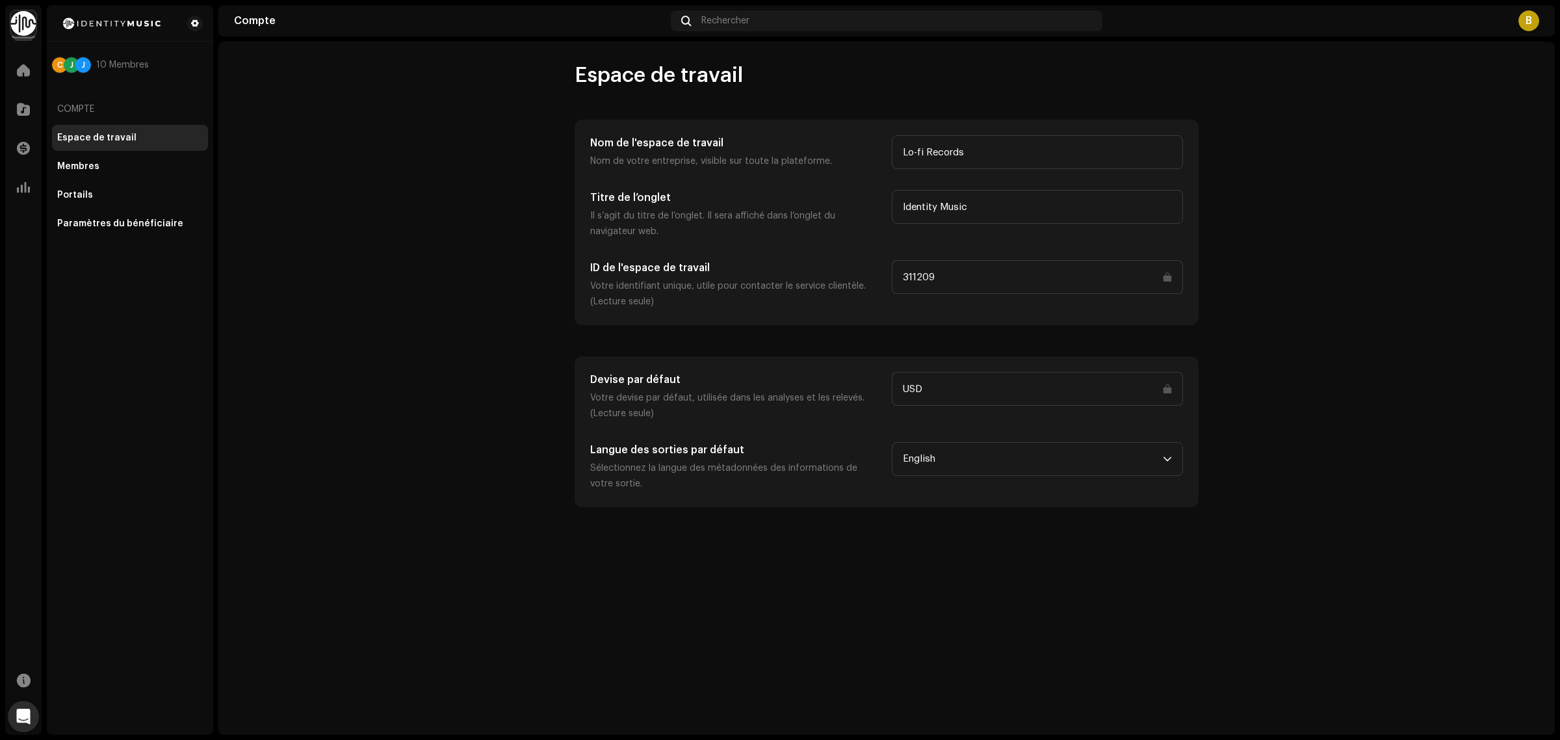
click at [411, 140] on account-workspace "Espace de travail Nom de l'espace de travail Nom de votre entreprise, visible s…" at bounding box center [886, 284] width 1336 height 445
